Goal: Find specific page/section: Find specific page/section

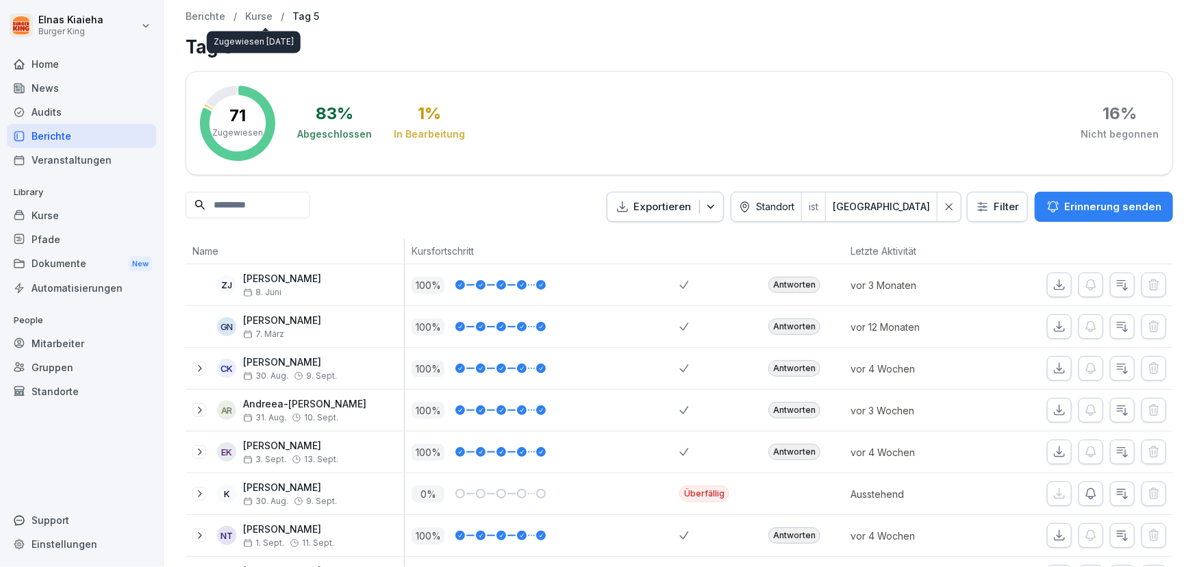
scroll to position [561, 0]
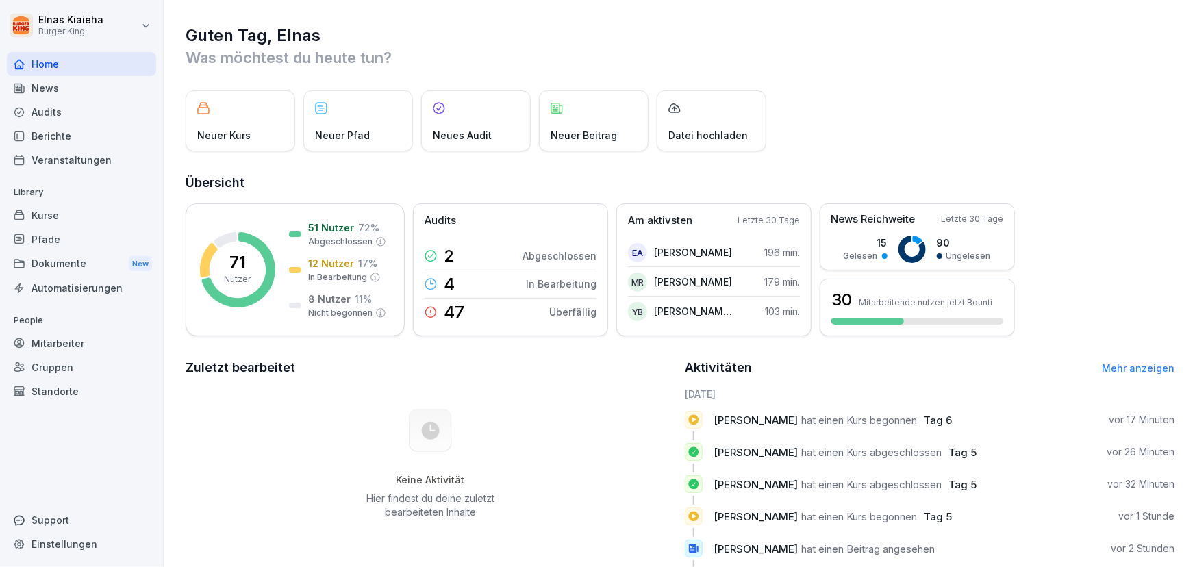
click at [74, 138] on div "Berichte" at bounding box center [81, 136] width 149 height 24
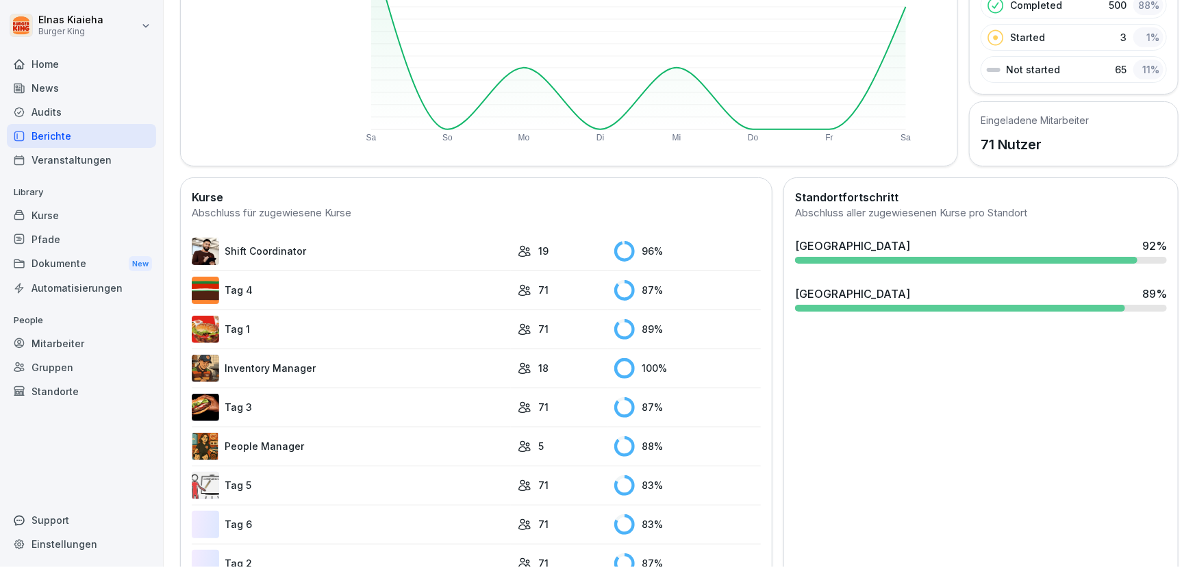
scroll to position [249, 0]
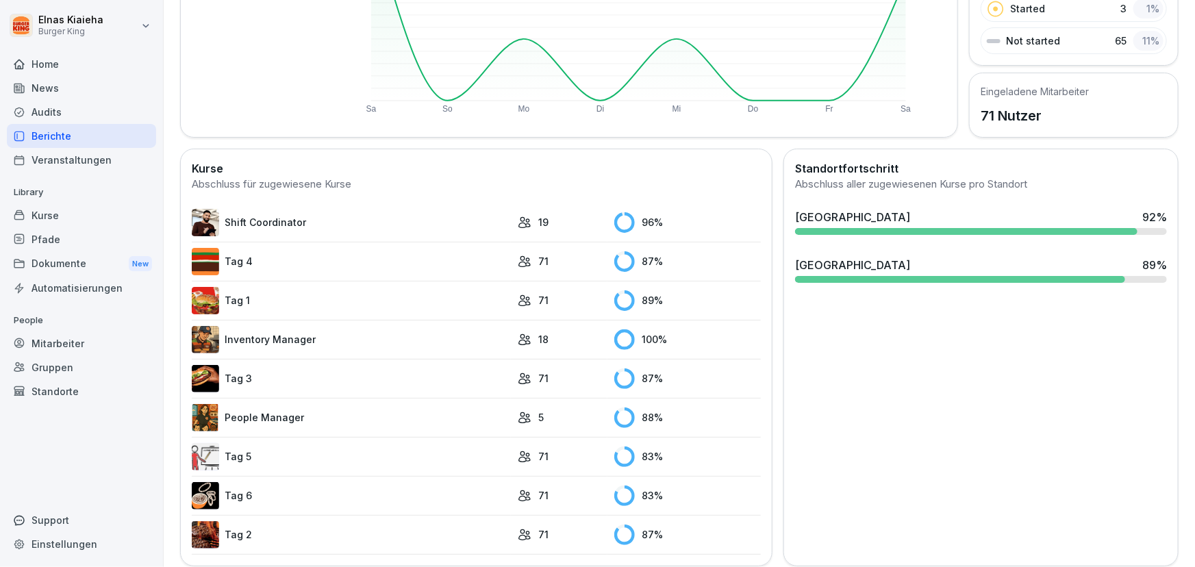
click at [245, 452] on link "Tag 5" at bounding box center [351, 456] width 319 height 27
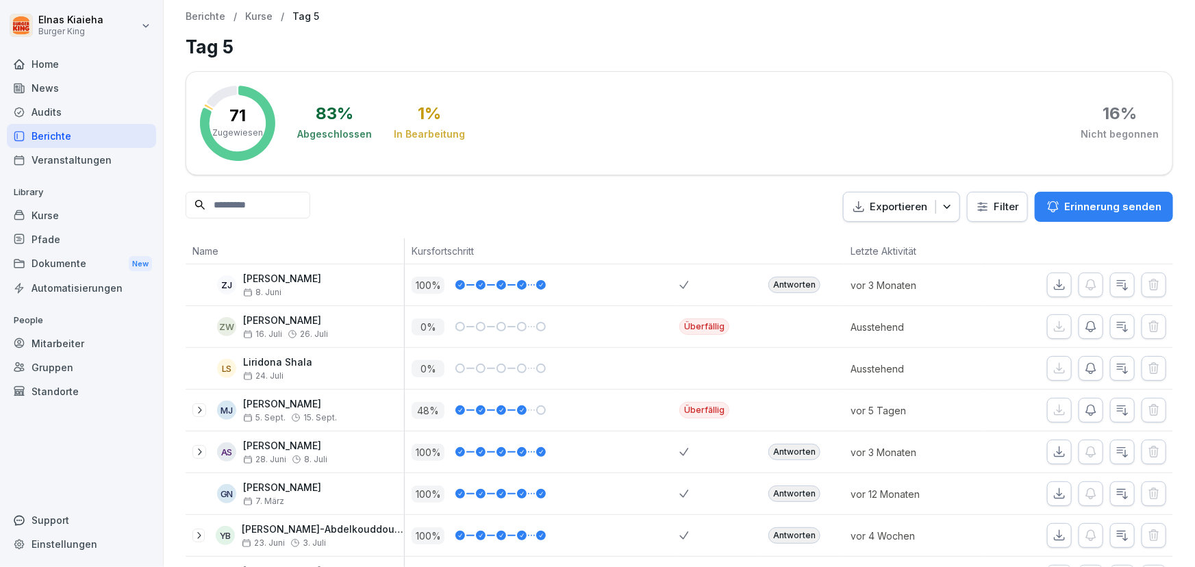
click at [975, 205] on html "Elnas Kiaieha Burger King Home News Audits Berichte Veranstaltungen Library Kur…" at bounding box center [597, 283] width 1195 height 567
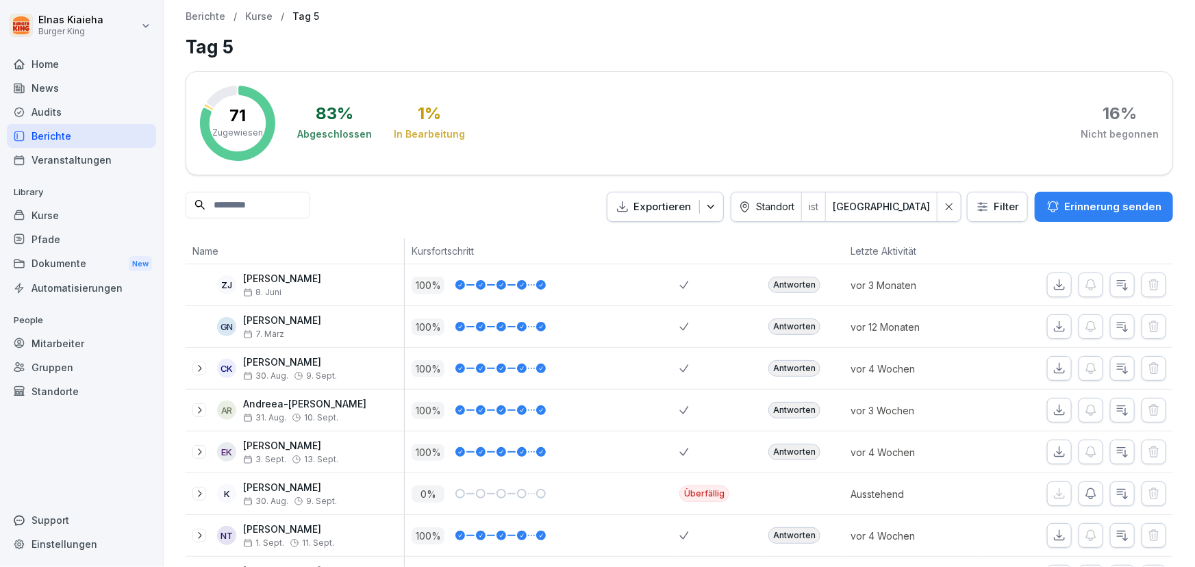
click at [255, 205] on input at bounding box center [248, 205] width 125 height 27
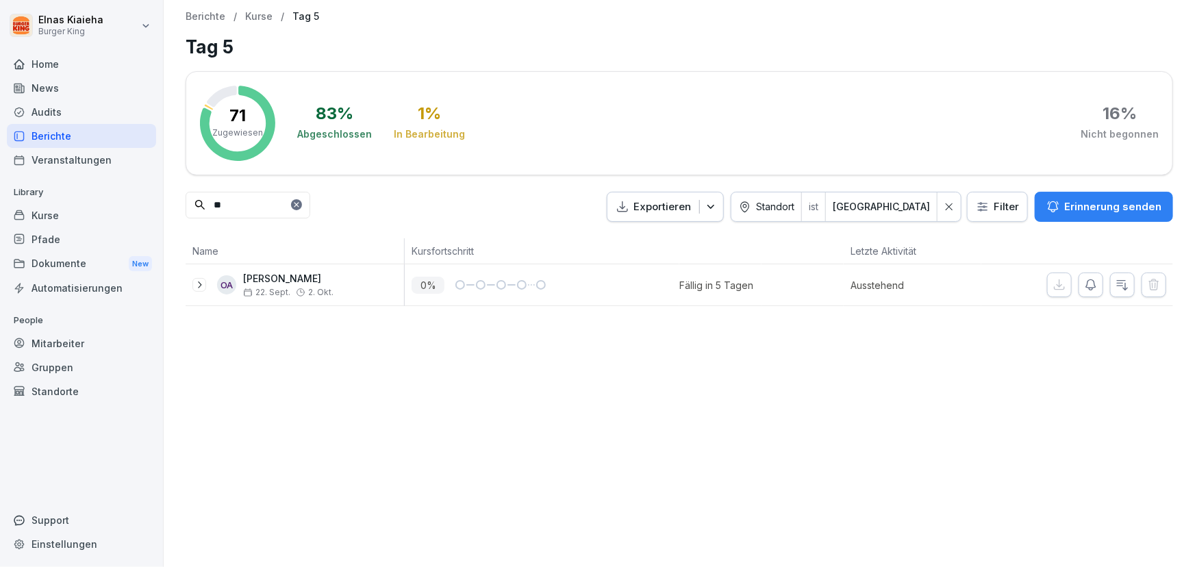
type input "*"
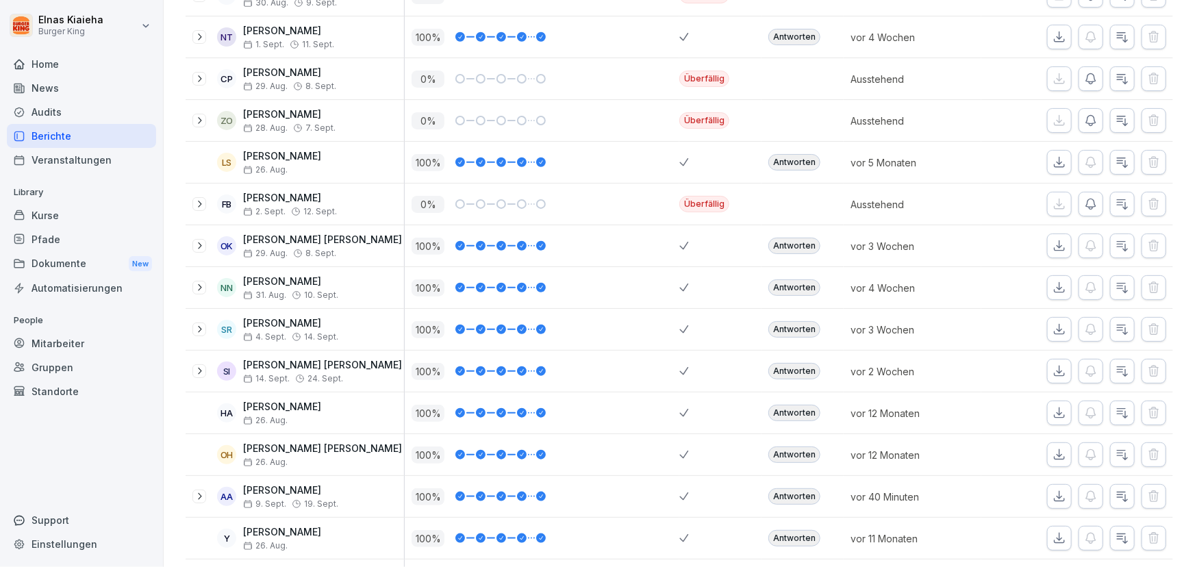
scroll to position [561, 0]
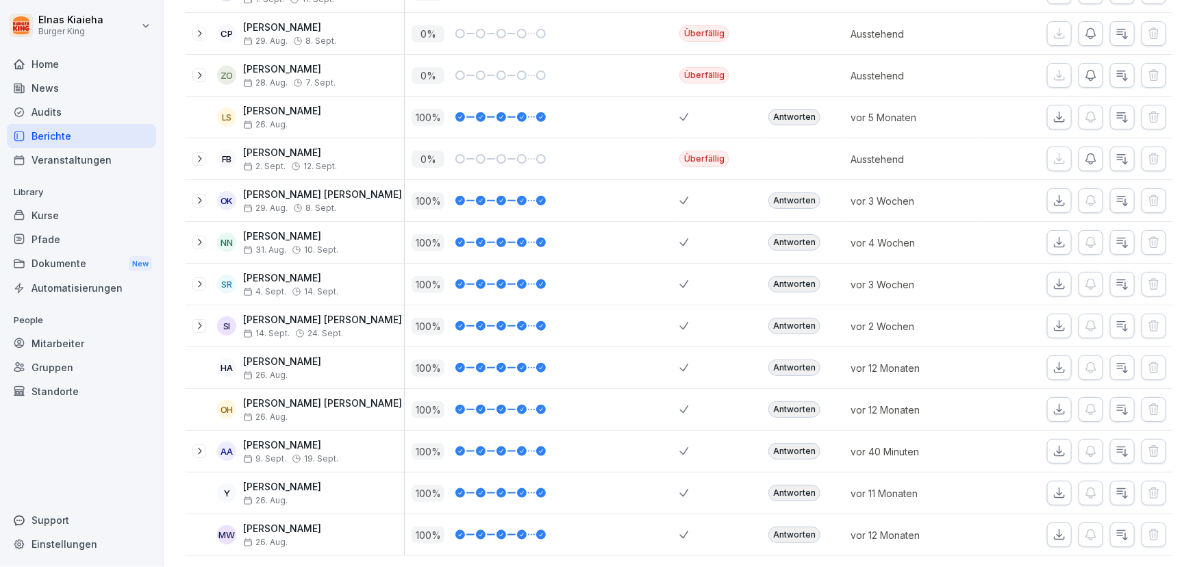
click at [78, 136] on div "Berichte" at bounding box center [81, 136] width 149 height 24
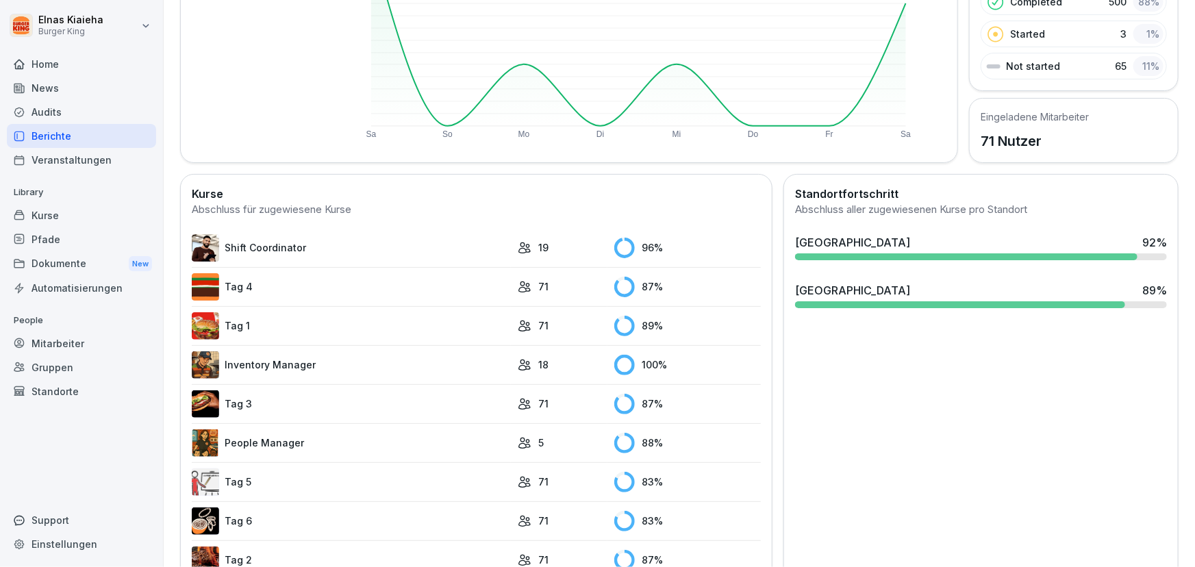
scroll to position [266, 0]
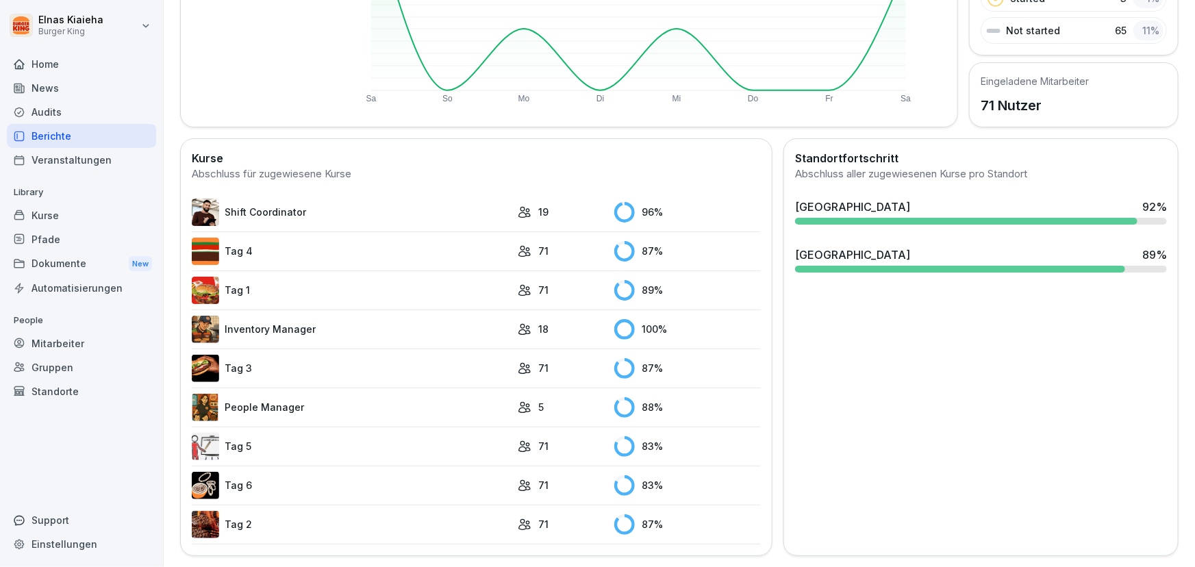
click at [230, 511] on link "Tag 2" at bounding box center [351, 524] width 319 height 27
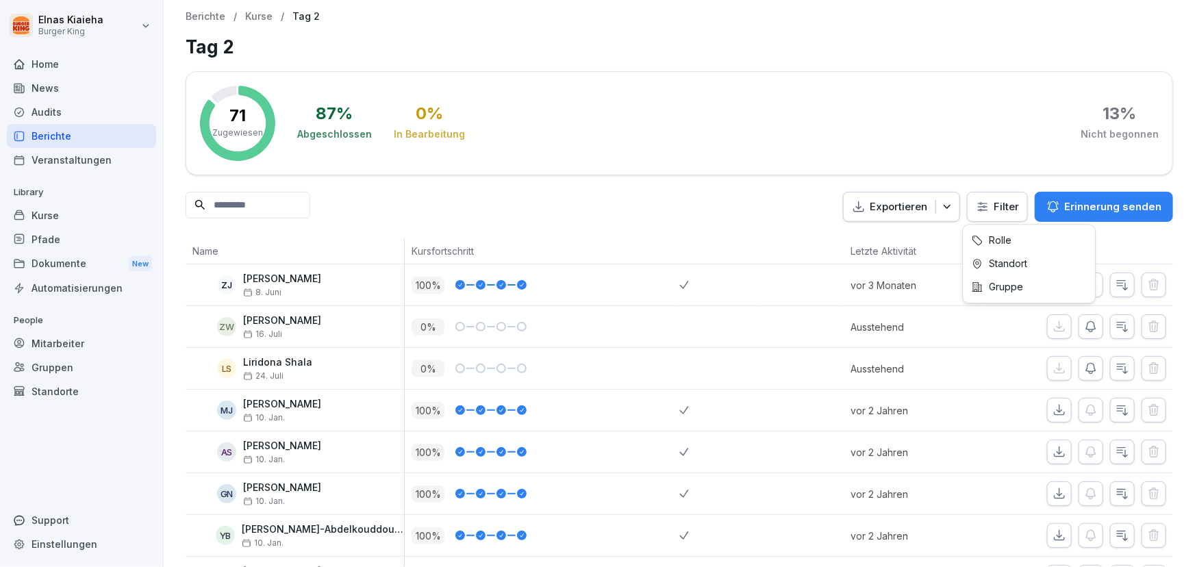
click at [978, 212] on html "Elnas Kiaieha Burger King Home News Audits Berichte Veranstaltungen Library Kur…" at bounding box center [597, 283] width 1195 height 567
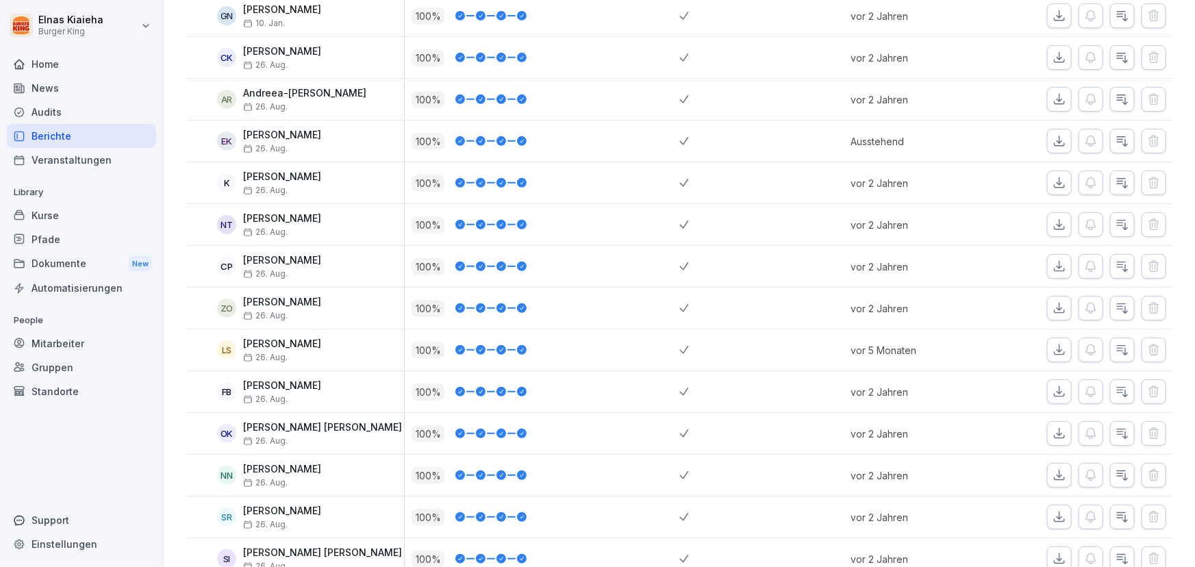
scroll to position [561, 0]
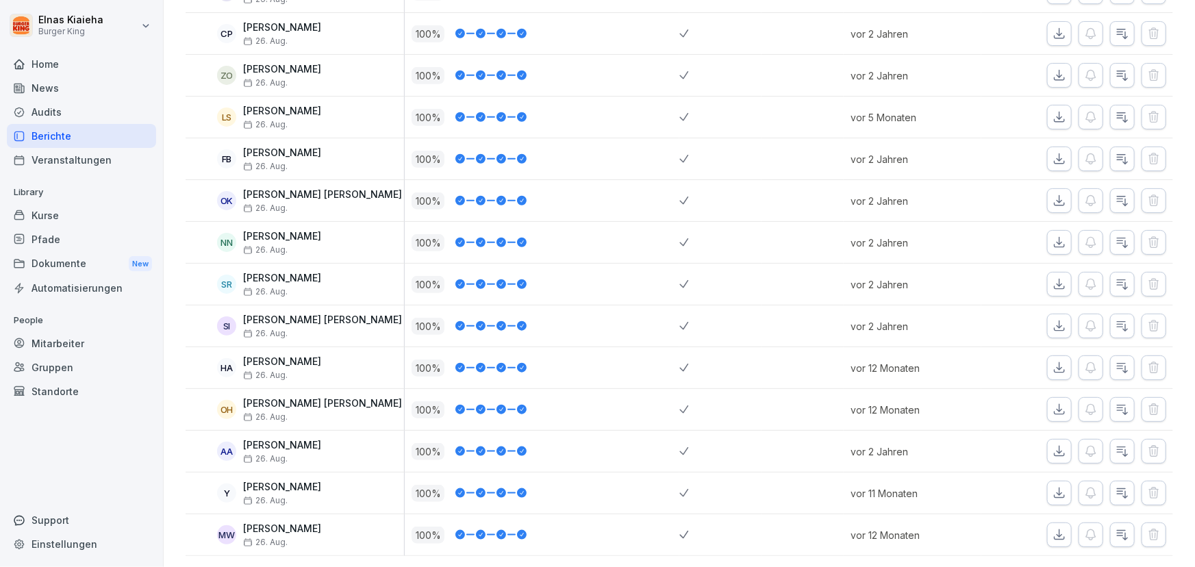
click at [127, 137] on div "Berichte" at bounding box center [81, 136] width 149 height 24
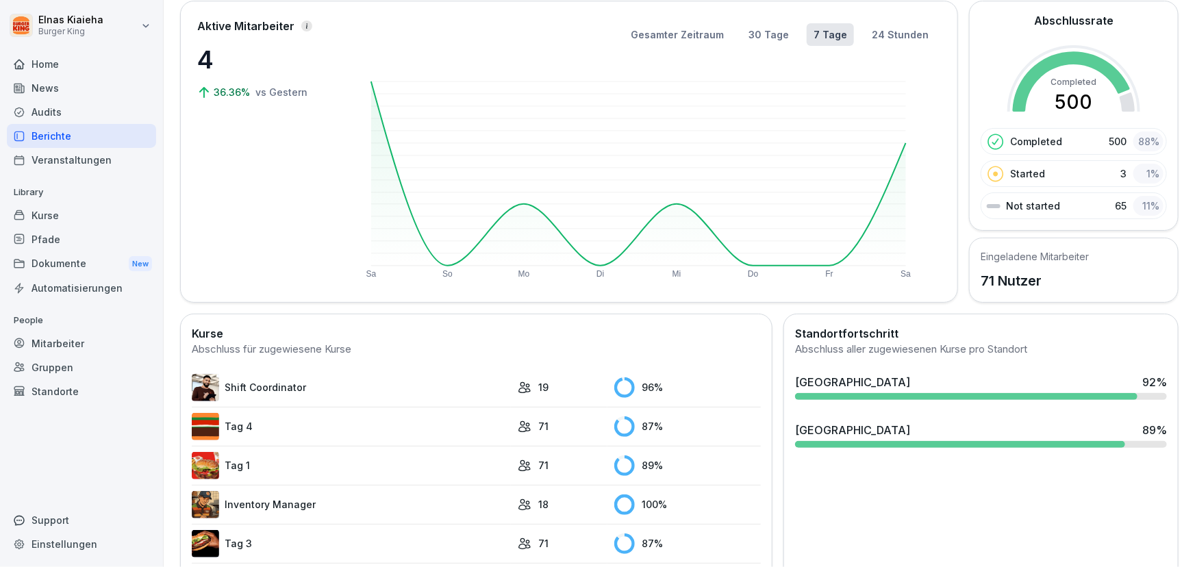
scroll to position [266, 0]
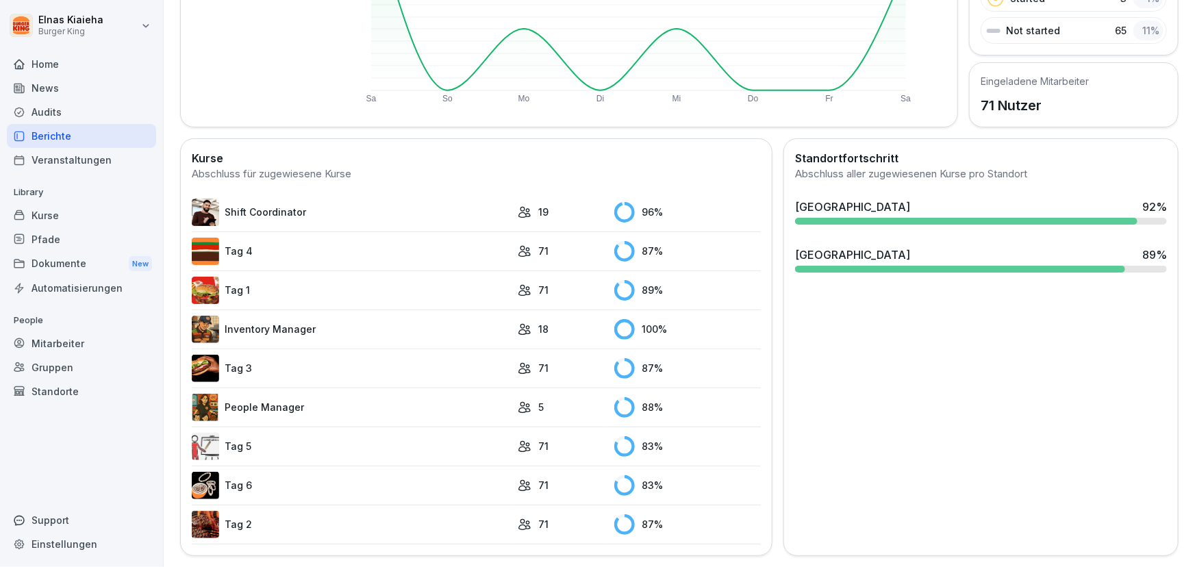
click at [232, 442] on link "Tag 5" at bounding box center [351, 446] width 319 height 27
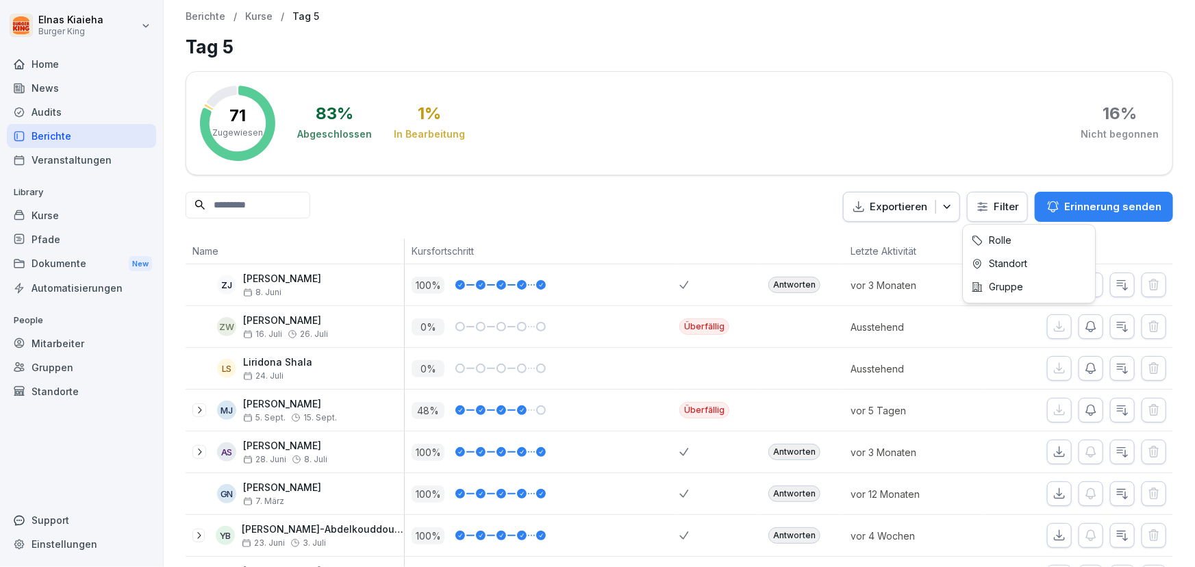
click at [977, 201] on html "Elnas Kiaieha Burger King Home News Audits Berichte Veranstaltungen Library Kur…" at bounding box center [597, 283] width 1195 height 567
